Goal: Transaction & Acquisition: Purchase product/service

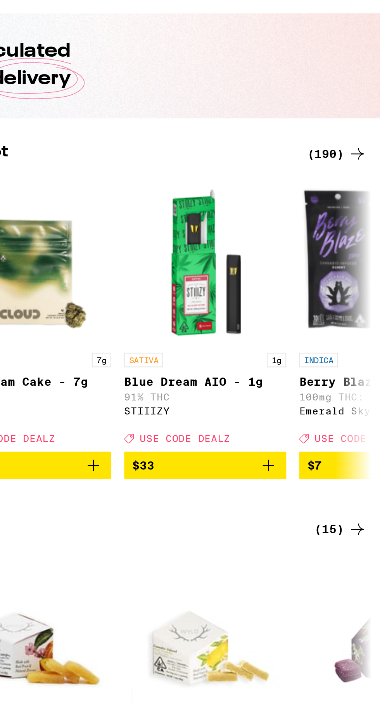
click at [364, 132] on div "(190)" at bounding box center [359, 132] width 29 height 9
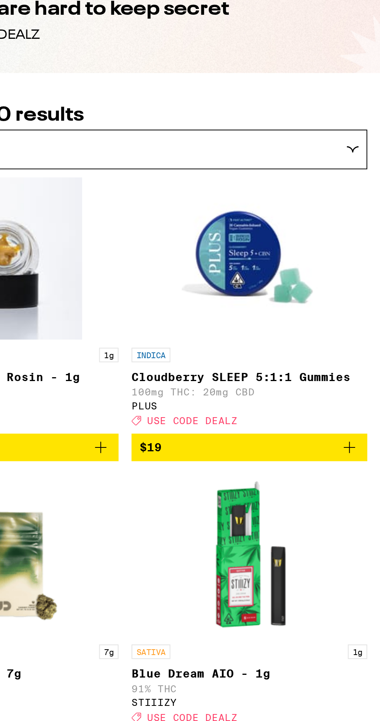
click at [371, 131] on div "Featured" at bounding box center [257, 130] width 231 height 18
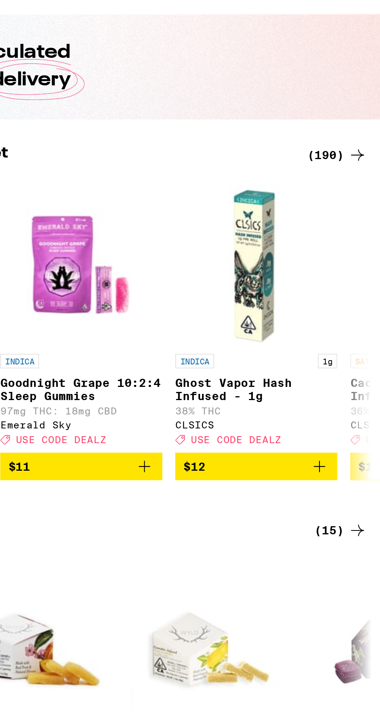
scroll to position [0, 895]
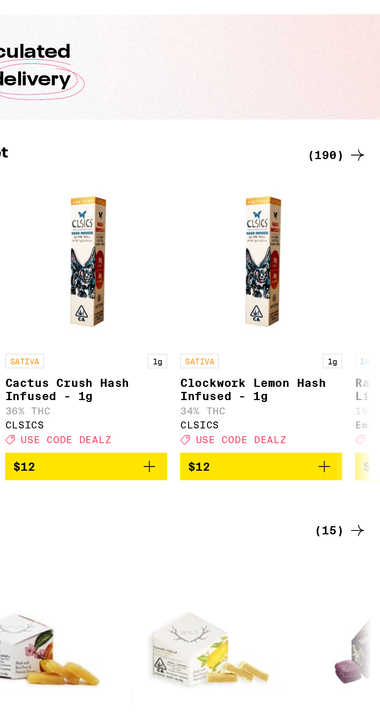
click at [369, 136] on icon at bounding box center [369, 132] width 9 height 9
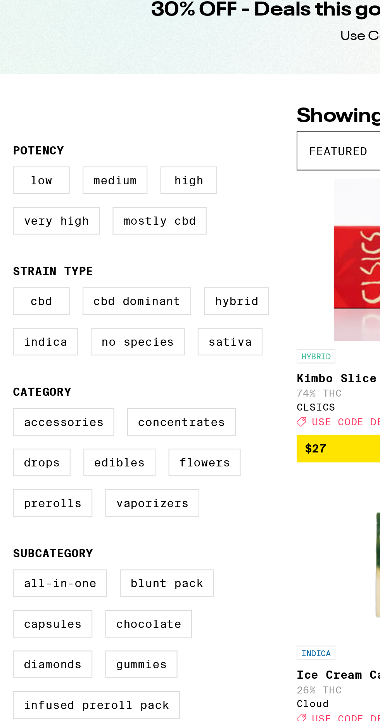
click at [116, 201] on label "Hybrid" at bounding box center [113, 202] width 31 height 13
click at [8, 198] on input "Hybrid" at bounding box center [8, 197] width 0 height 0
checkbox input "true"
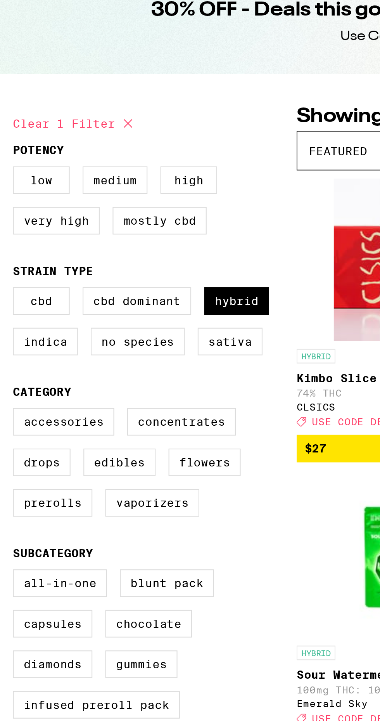
click at [87, 259] on label "Concentrates" at bounding box center [87, 260] width 52 height 13
click at [8, 255] on input "Concentrates" at bounding box center [8, 255] width 0 height 0
checkbox input "true"
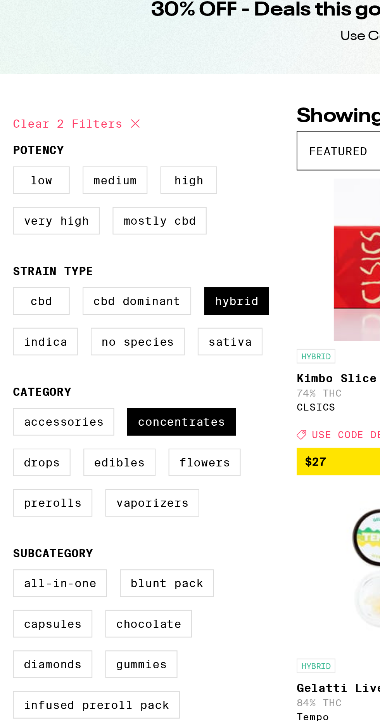
click at [99, 281] on label "Flowers" at bounding box center [98, 279] width 35 height 13
click at [8, 255] on input "Flowers" at bounding box center [8, 255] width 0 height 0
checkbox input "true"
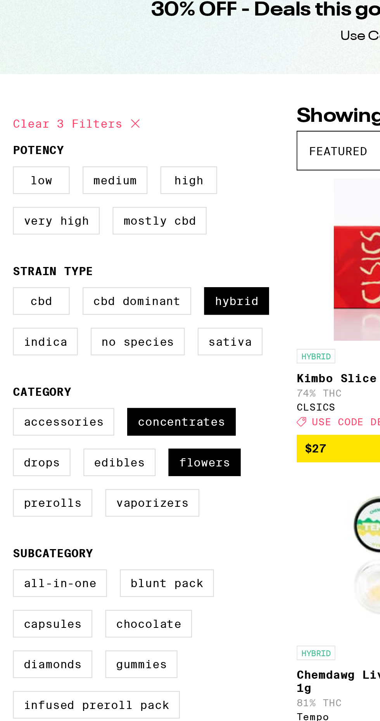
click at [28, 301] on label "Prerolls" at bounding box center [25, 299] width 38 height 13
click at [8, 255] on input "Prerolls" at bounding box center [8, 255] width 0 height 0
checkbox input "true"
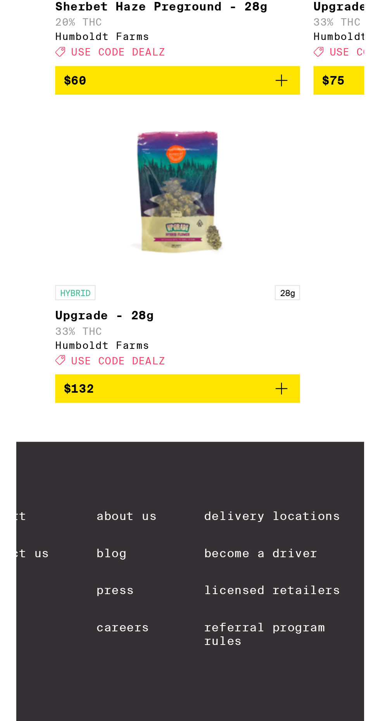
scroll to position [1708, 0]
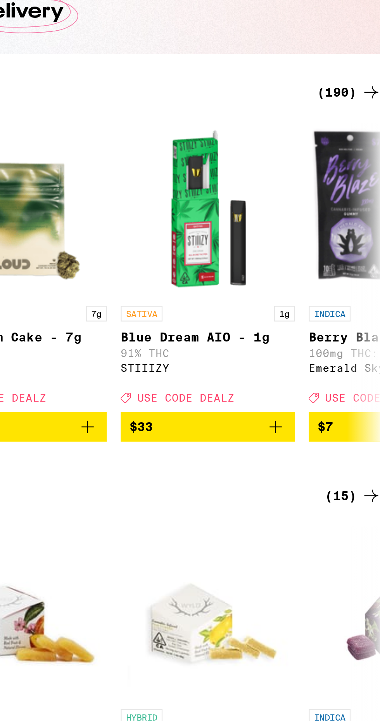
click at [362, 128] on div "(190)" at bounding box center [359, 132] width 29 height 9
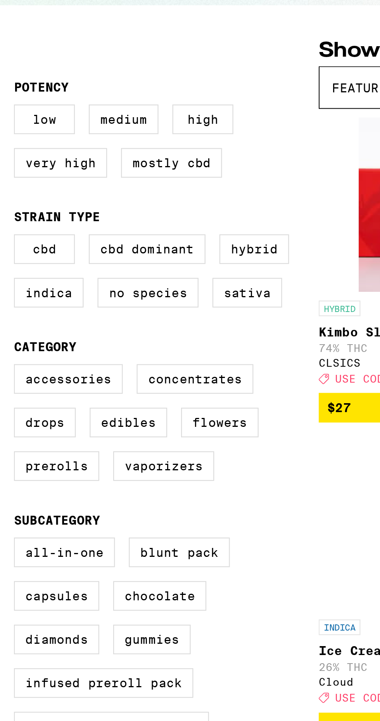
click at [117, 202] on label "Hybrid" at bounding box center [113, 202] width 31 height 13
click at [8, 198] on input "Hybrid" at bounding box center [8, 197] width 0 height 0
checkbox input "true"
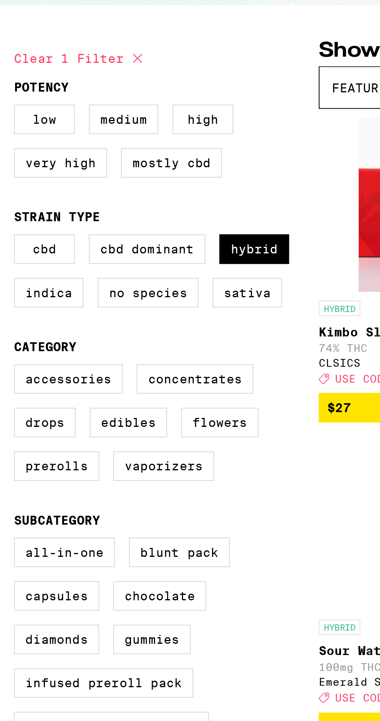
click at [84, 266] on label "Concentrates" at bounding box center [87, 260] width 52 height 13
click at [8, 255] on input "Concentrates" at bounding box center [8, 255] width 0 height 0
checkbox input "true"
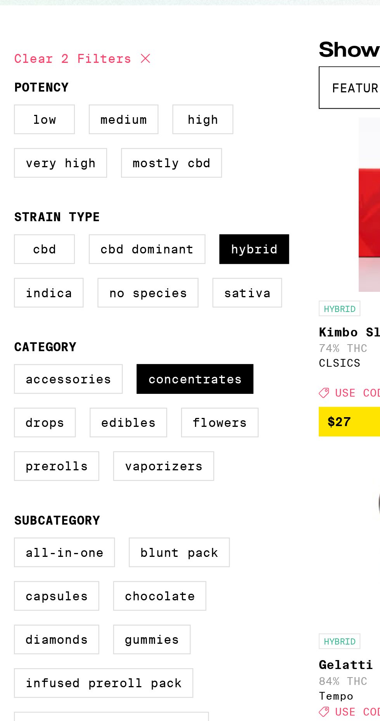
click at [100, 280] on label "Flowers" at bounding box center [98, 279] width 35 height 13
click at [8, 255] on input "Flowers" at bounding box center [8, 255] width 0 height 0
checkbox input "true"
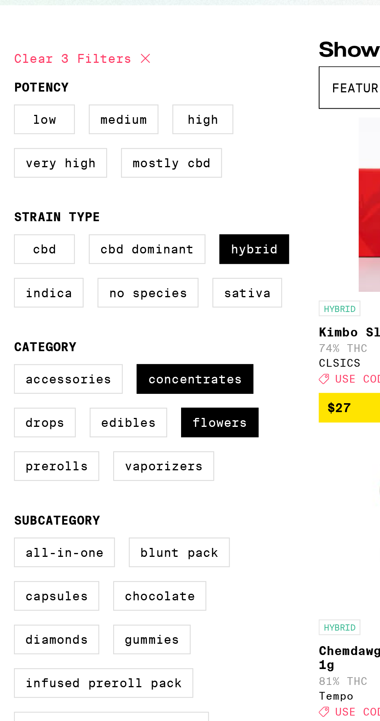
click at [22, 300] on label "Prerolls" at bounding box center [25, 299] width 38 height 13
click at [8, 255] on input "Prerolls" at bounding box center [8, 255] width 0 height 0
checkbox input "true"
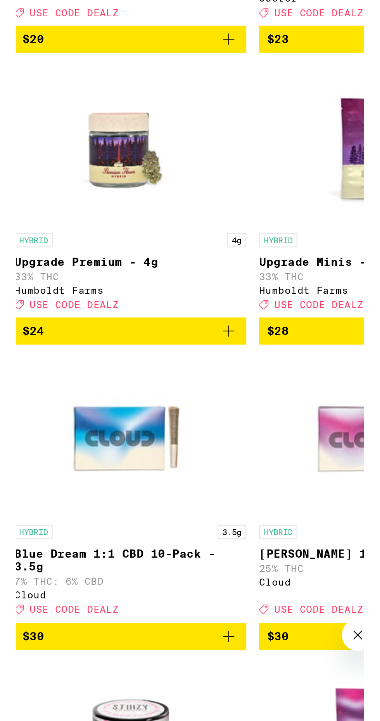
scroll to position [257, 0]
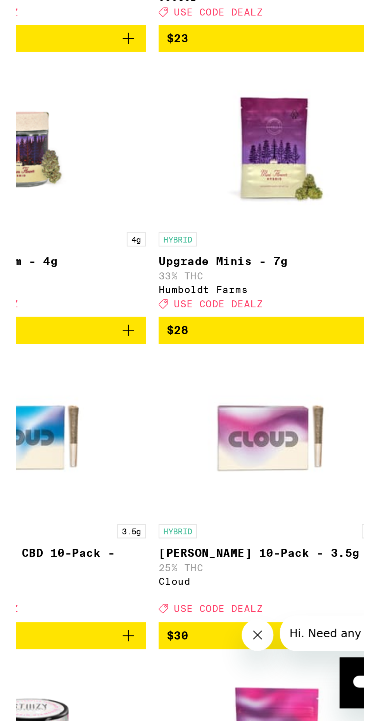
click at [249, 602] on icon "Add to bag" at bounding box center [246, 597] width 9 height 9
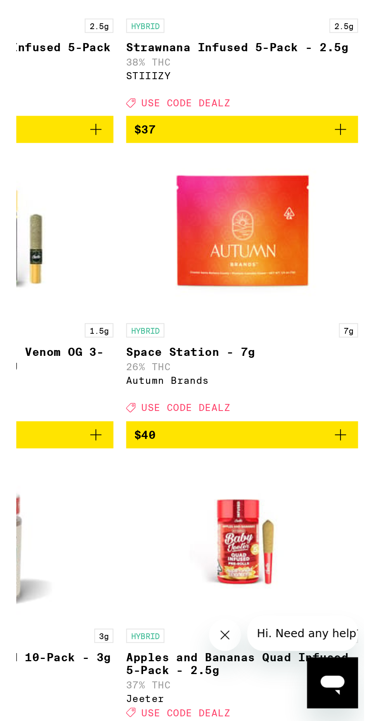
scroll to position [966, 0]
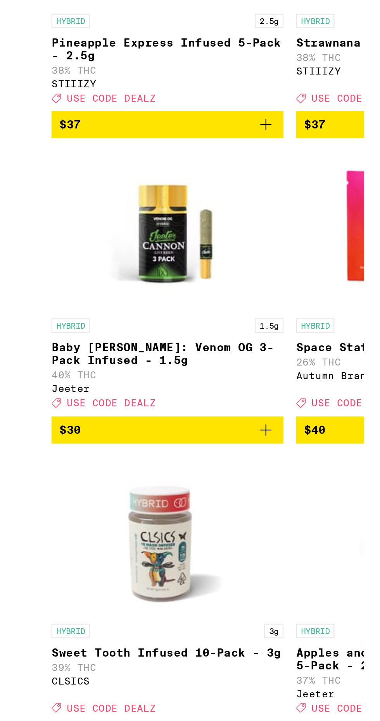
click at [248, 651] on icon "Add to bag" at bounding box center [246, 646] width 9 height 9
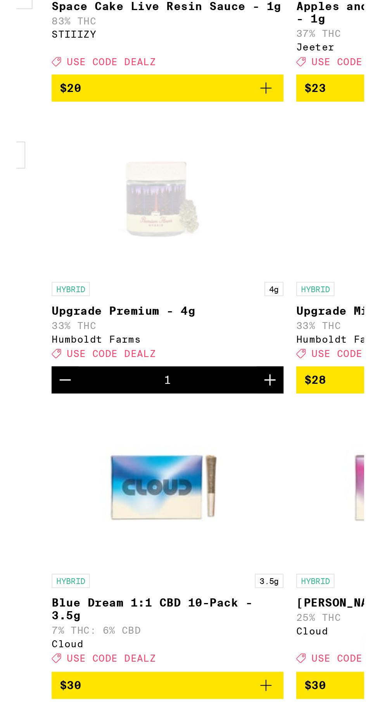
scroll to position [234, 0]
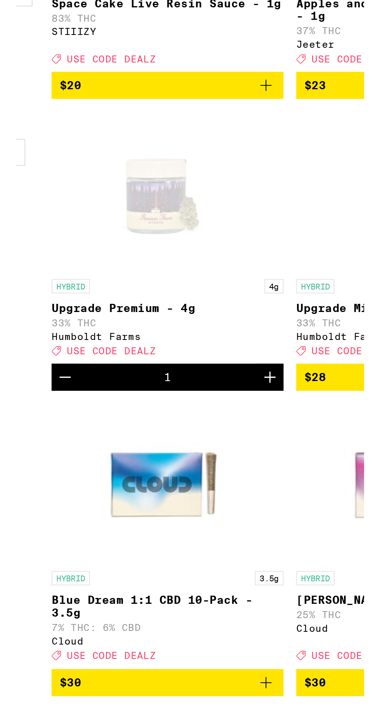
click at [149, 654] on link "HYBRID 3.5g Blue Dream 1:1 CBD 10-Pack - 3.5g 7% THC: 6% CBD Cloud Deal Created…" at bounding box center [198, 697] width 113 height 129
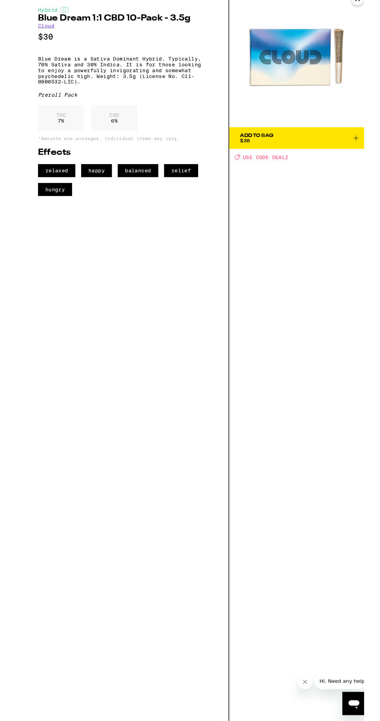
scroll to position [235, 0]
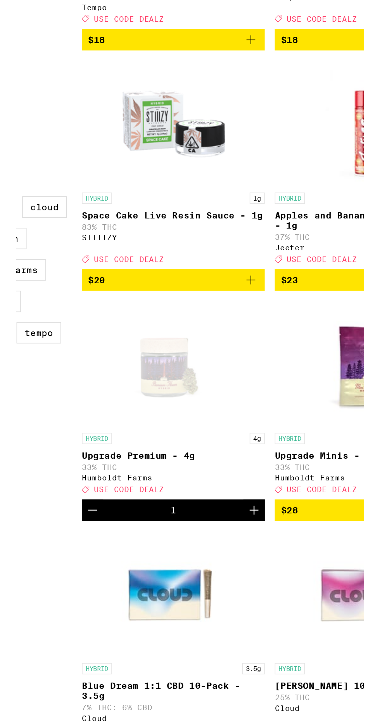
scroll to position [267, 0]
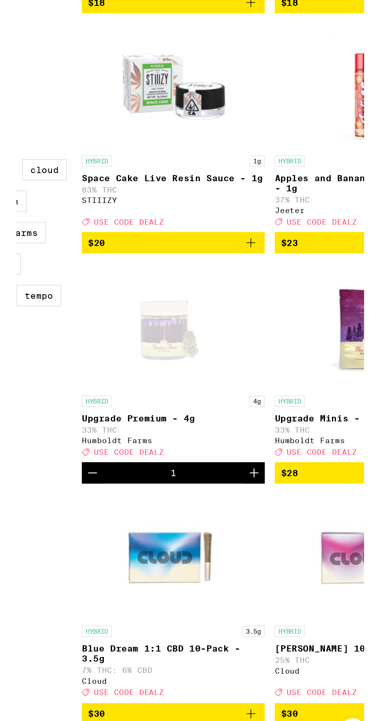
click at [148, 587] on icon "Decrement" at bounding box center [148, 587] width 5 height 0
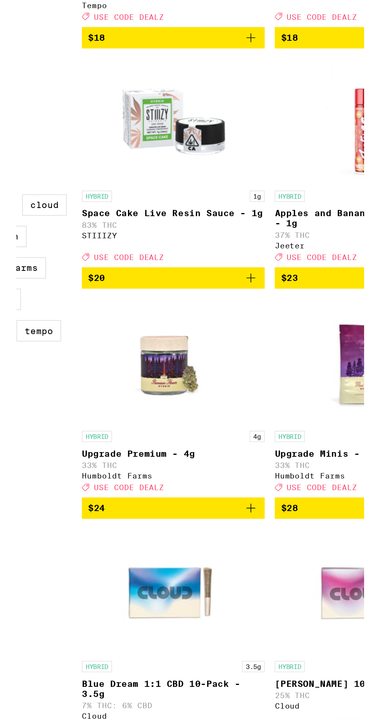
scroll to position [289, 0]
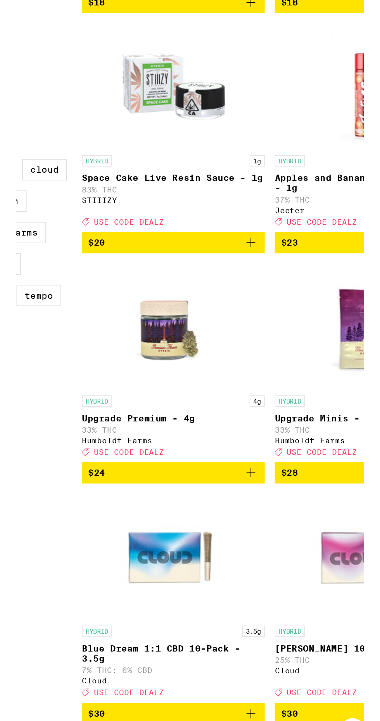
click at [250, 591] on icon "Add to bag" at bounding box center [246, 586] width 9 height 9
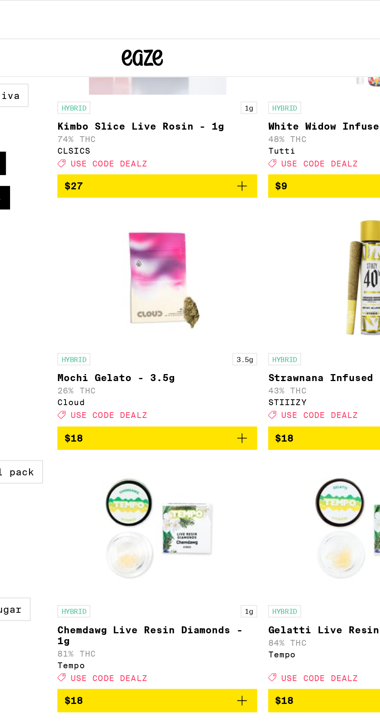
scroll to position [0, 0]
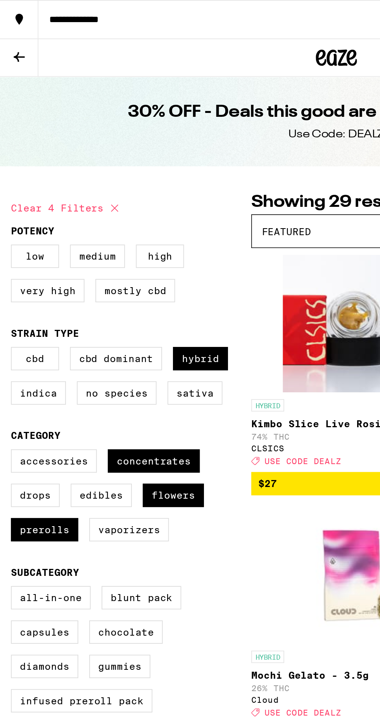
click at [99, 283] on label "Flowers" at bounding box center [98, 279] width 35 height 13
click at [8, 255] on input "Flowers" at bounding box center [8, 255] width 0 height 0
checkbox input "false"
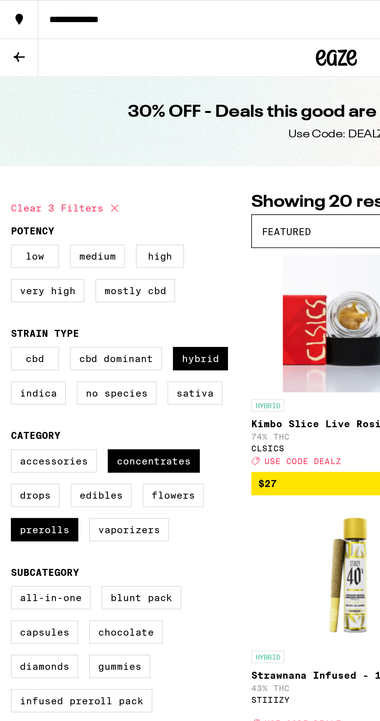
click at [21, 306] on label "Prerolls" at bounding box center [25, 299] width 38 height 13
click at [8, 255] on input "Prerolls" at bounding box center [8, 255] width 0 height 0
checkbox input "false"
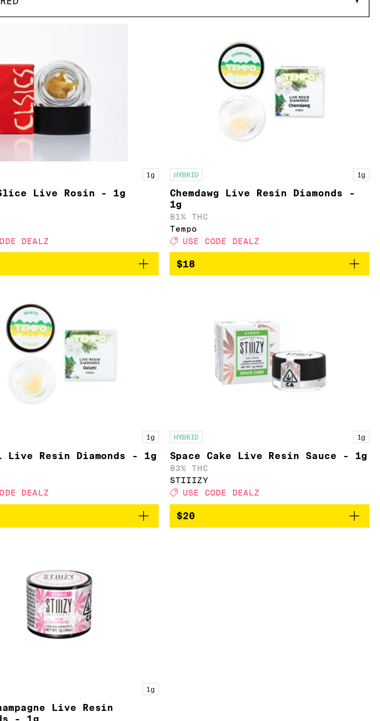
click at [371, 428] on button "$20" at bounding box center [317, 421] width 113 height 13
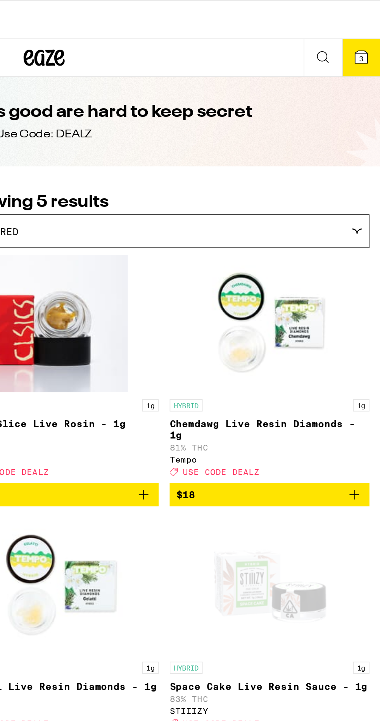
click at [376, 37] on button "3" at bounding box center [370, 32] width 22 height 21
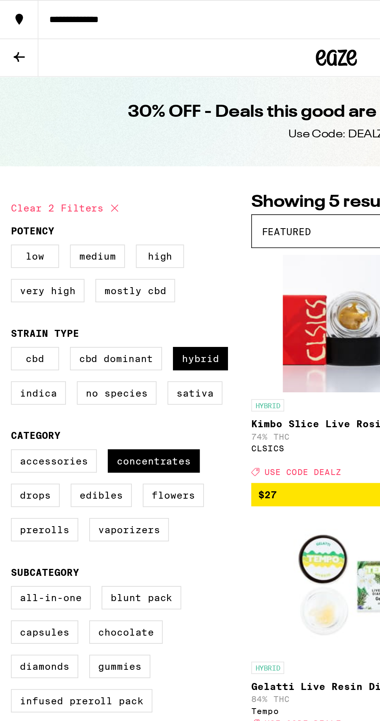
click at [9, 38] on button at bounding box center [11, 32] width 22 height 21
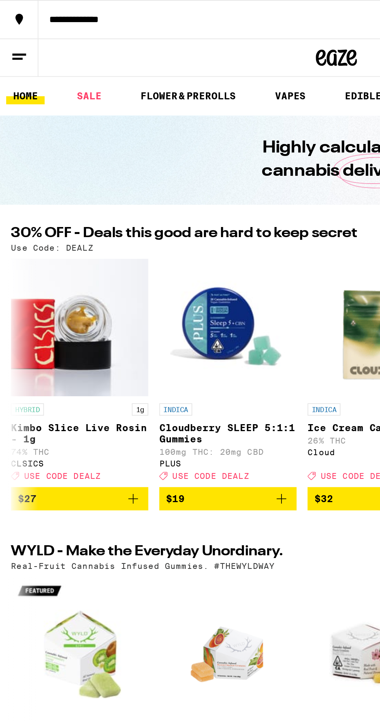
click at [19, 38] on button at bounding box center [11, 32] width 22 height 21
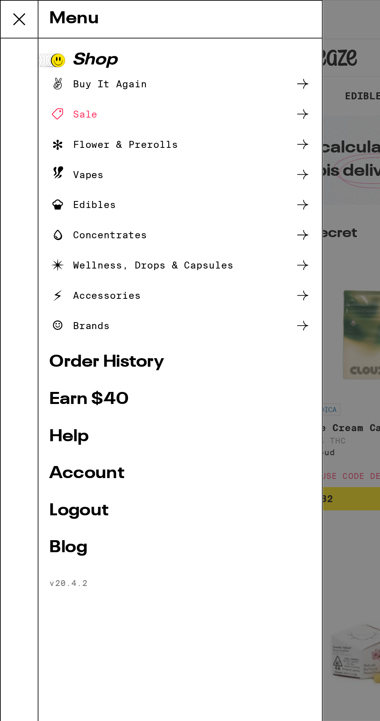
click at [66, 168] on div "Accessories" at bounding box center [54, 166] width 52 height 9
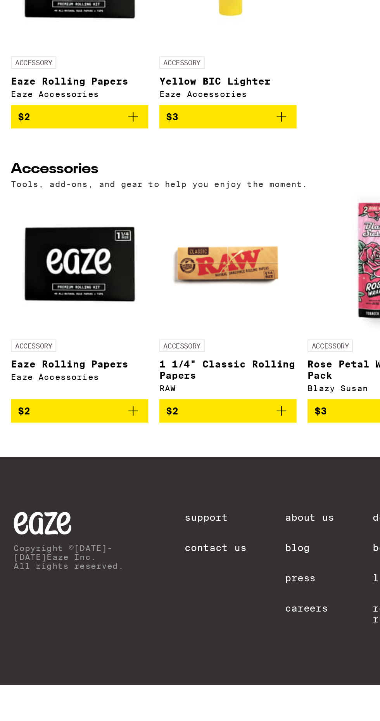
click at [155, 428] on icon "Add to bag" at bounding box center [158, 423] width 9 height 9
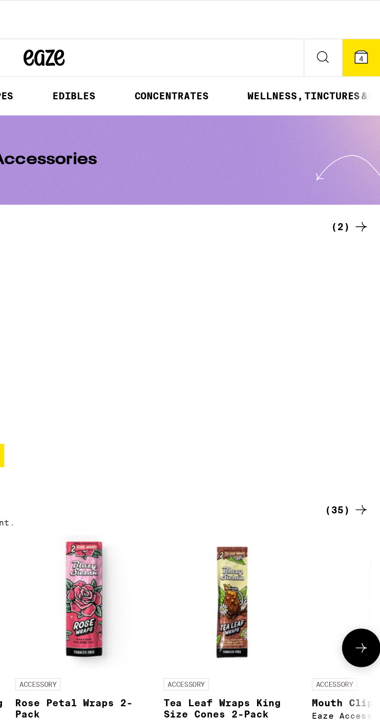
click at [376, 34] on button "4" at bounding box center [370, 32] width 22 height 21
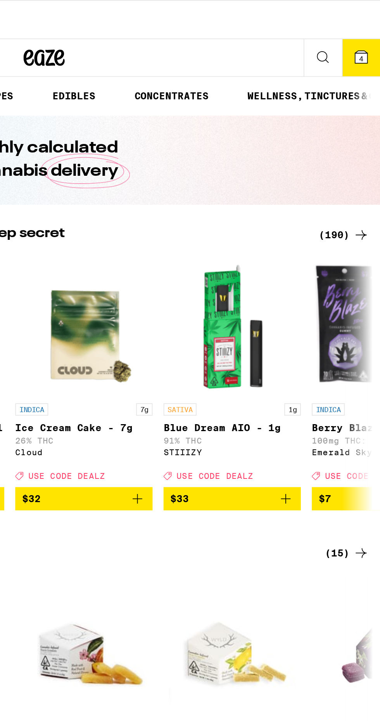
click at [375, 28] on button "4" at bounding box center [370, 32] width 22 height 21
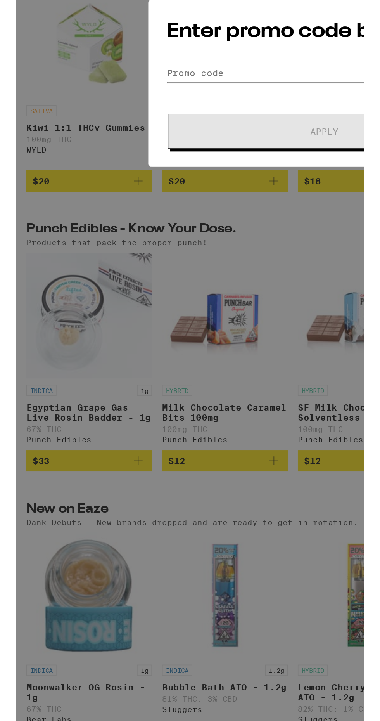
click at [125, 388] on input "Promo Code" at bounding box center [190, 388] width 195 height 12
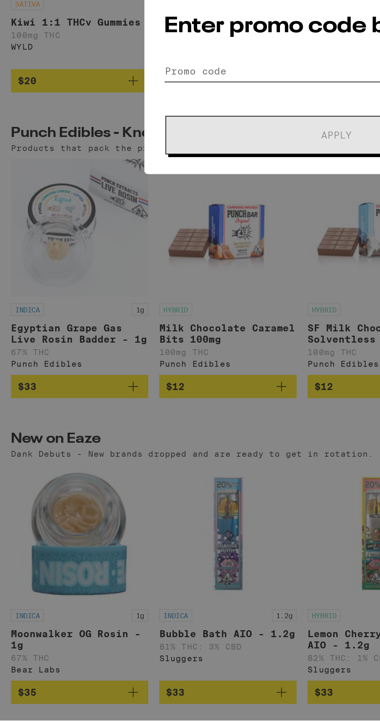
scroll to position [95, 0]
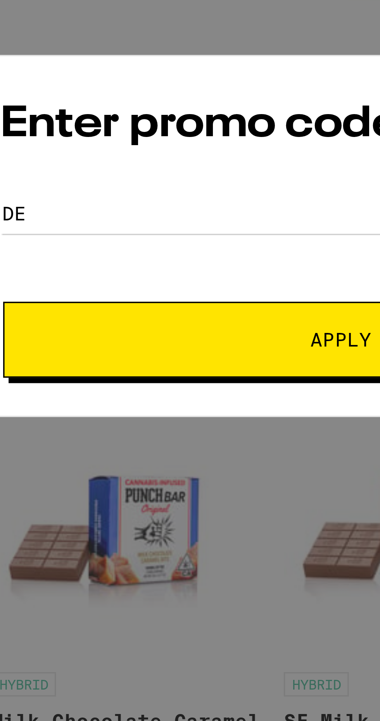
click at [195, 383] on button "Apply" at bounding box center [190, 391] width 193 height 22
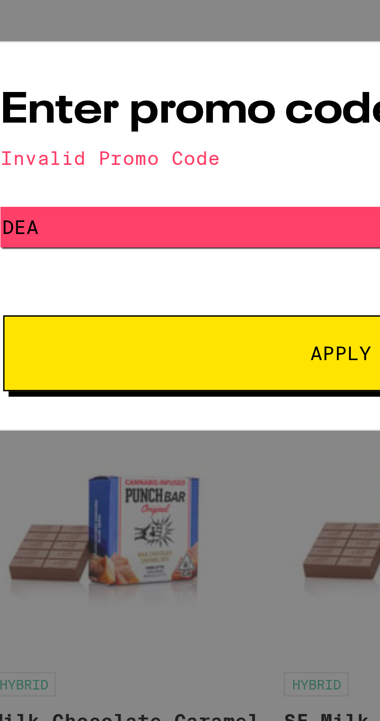
click at [113, 362] on input "Dea" at bounding box center [190, 358] width 195 height 12
type input "Dealz"
click at [94, 383] on button "Apply" at bounding box center [190, 394] width 193 height 22
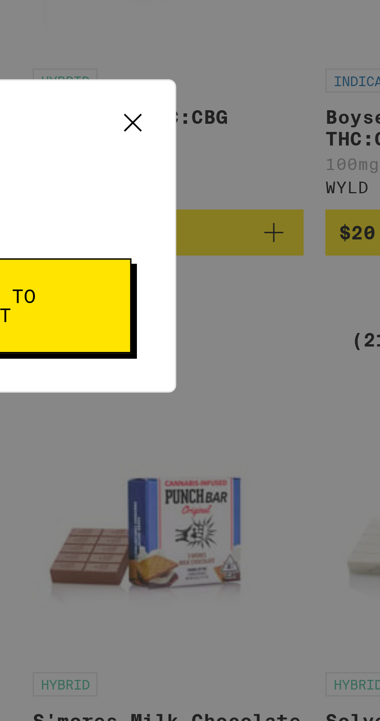
click at [262, 377] on button "Continue to payment" at bounding box center [239, 380] width 93 height 27
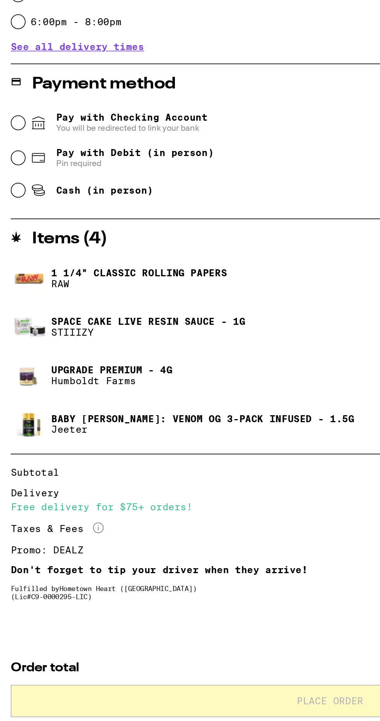
click at [21, 394] on icon at bounding box center [22, 392] width 7 height 5
click at [14, 394] on input "Pay with Debit (in person) Pin required" at bounding box center [11, 393] width 8 height 8
radio input "true"
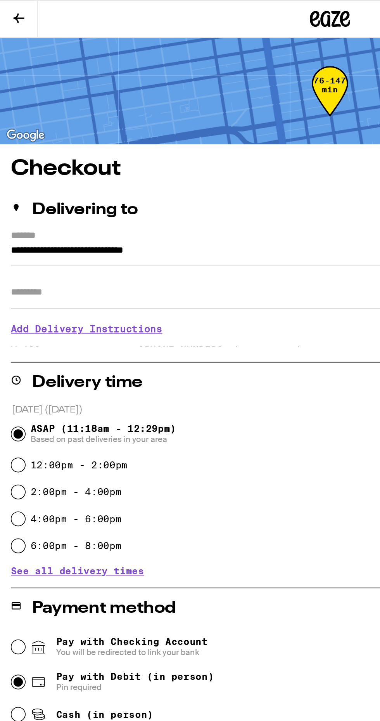
click at [46, 169] on input "Apt/Suite" at bounding box center [190, 168] width 368 height 19
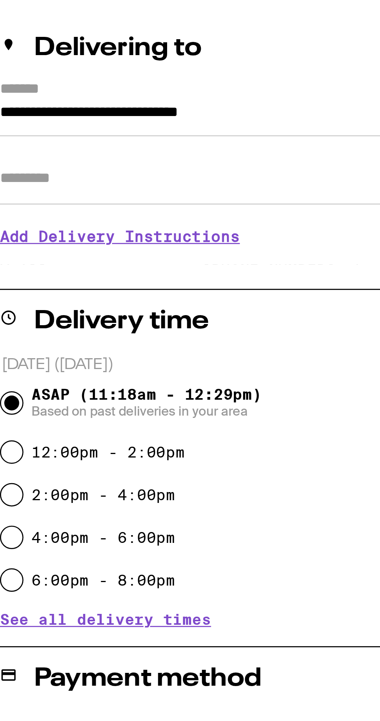
type input "***"
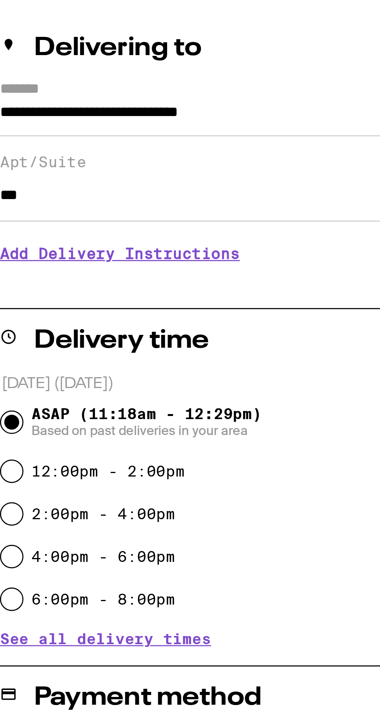
click at [71, 203] on h3 "Add Delivery Instructions" at bounding box center [190, 196] width 368 height 18
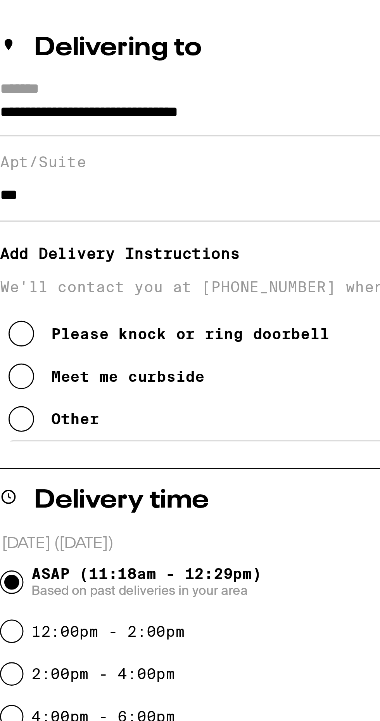
click at [24, 259] on button "Other" at bounding box center [25, 256] width 33 height 16
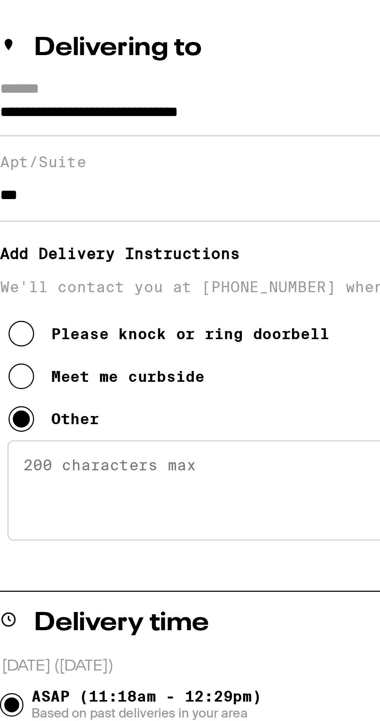
click at [65, 279] on textarea "Enter any other delivery instructions you want driver to know" at bounding box center [190, 282] width 362 height 36
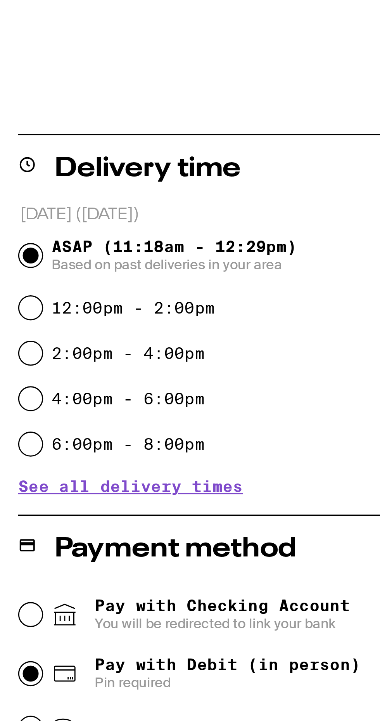
scroll to position [166, 0]
type textarea "Please dial 033 on the keypad for entry no # needed. I am disabled please deliv…"
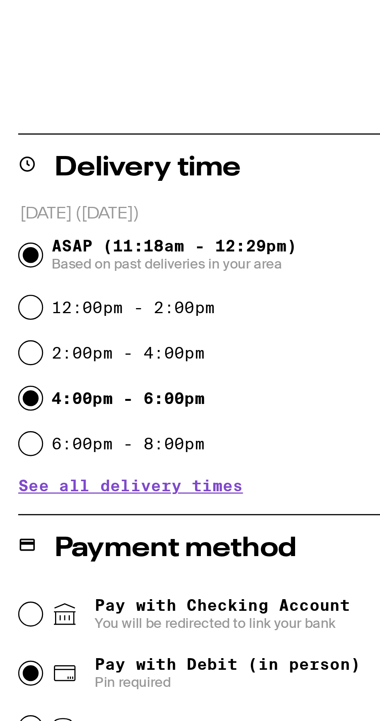
click at [13, 324] on input "4:00pm - 6:00pm" at bounding box center [11, 324] width 8 height 8
radio input "true"
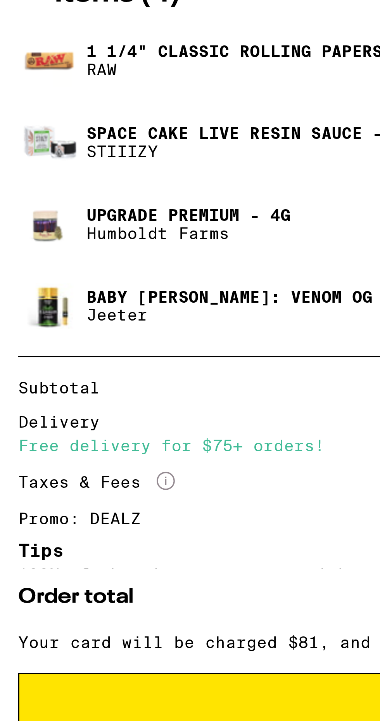
scroll to position [188, 0]
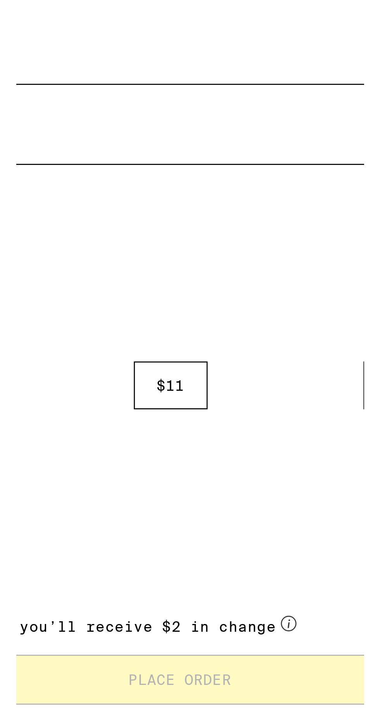
scroll to position [123, 0]
